Goal: Check status: Check status

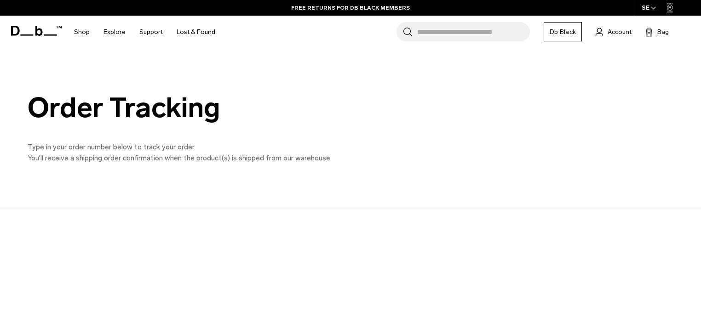
click at [343, 9] on link "FREE RETURNS FOR DB BLACK MEMBERS" at bounding box center [350, 8] width 119 height 8
click at [338, 7] on link "LIMITED LIFETIME WARRANTY FOR DB [DEMOGRAPHIC_DATA] MEMBERS" at bounding box center [351, 8] width 210 height 8
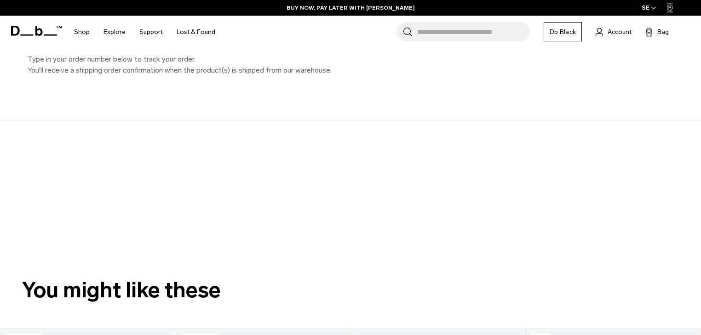
scroll to position [74, 0]
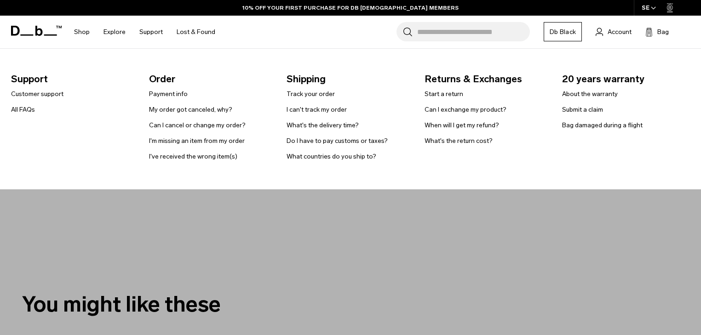
click at [147, 31] on link "Support" at bounding box center [150, 32] width 23 height 33
